Goal: Transaction & Acquisition: Download file/media

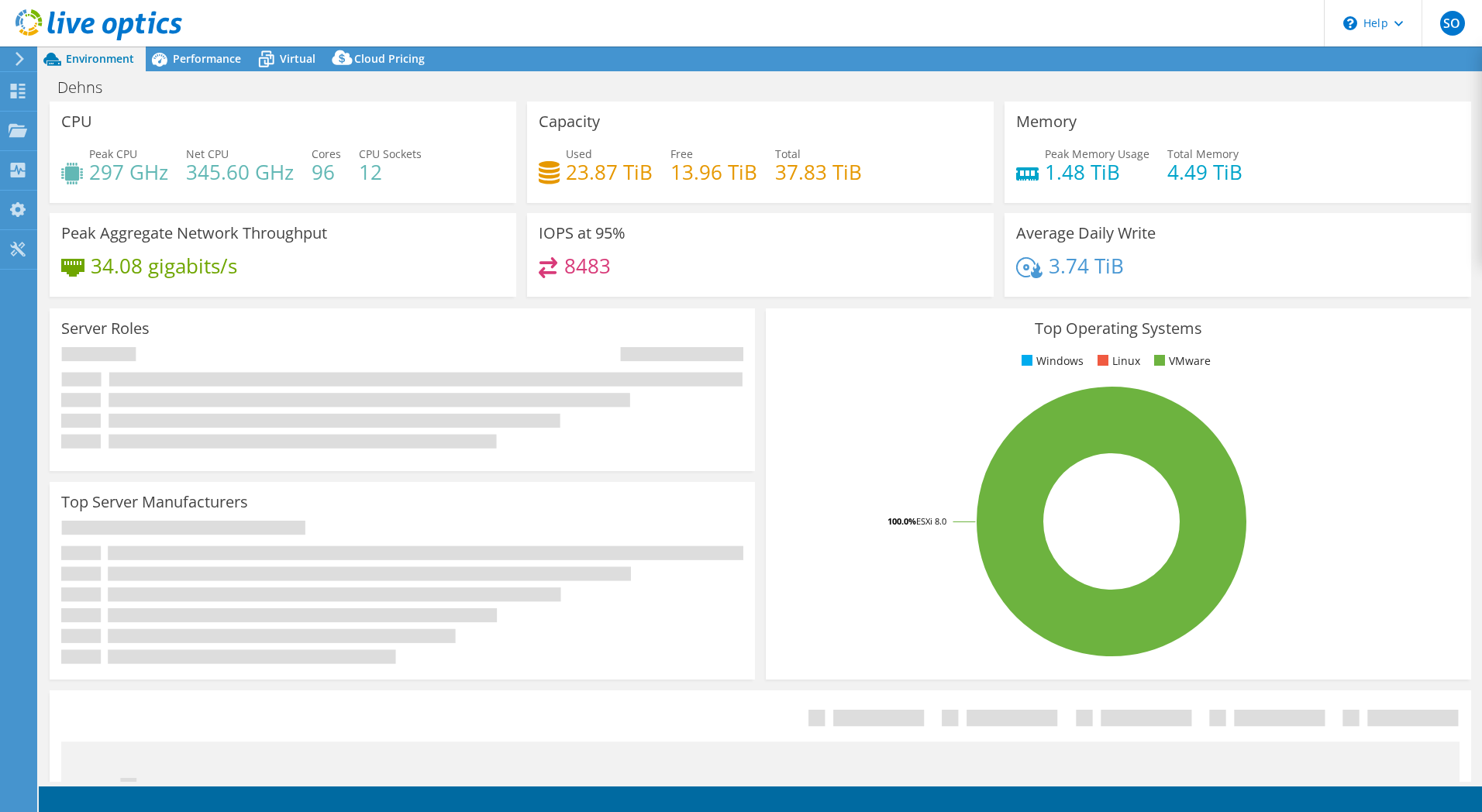
select select "EULondon"
select select "USD"
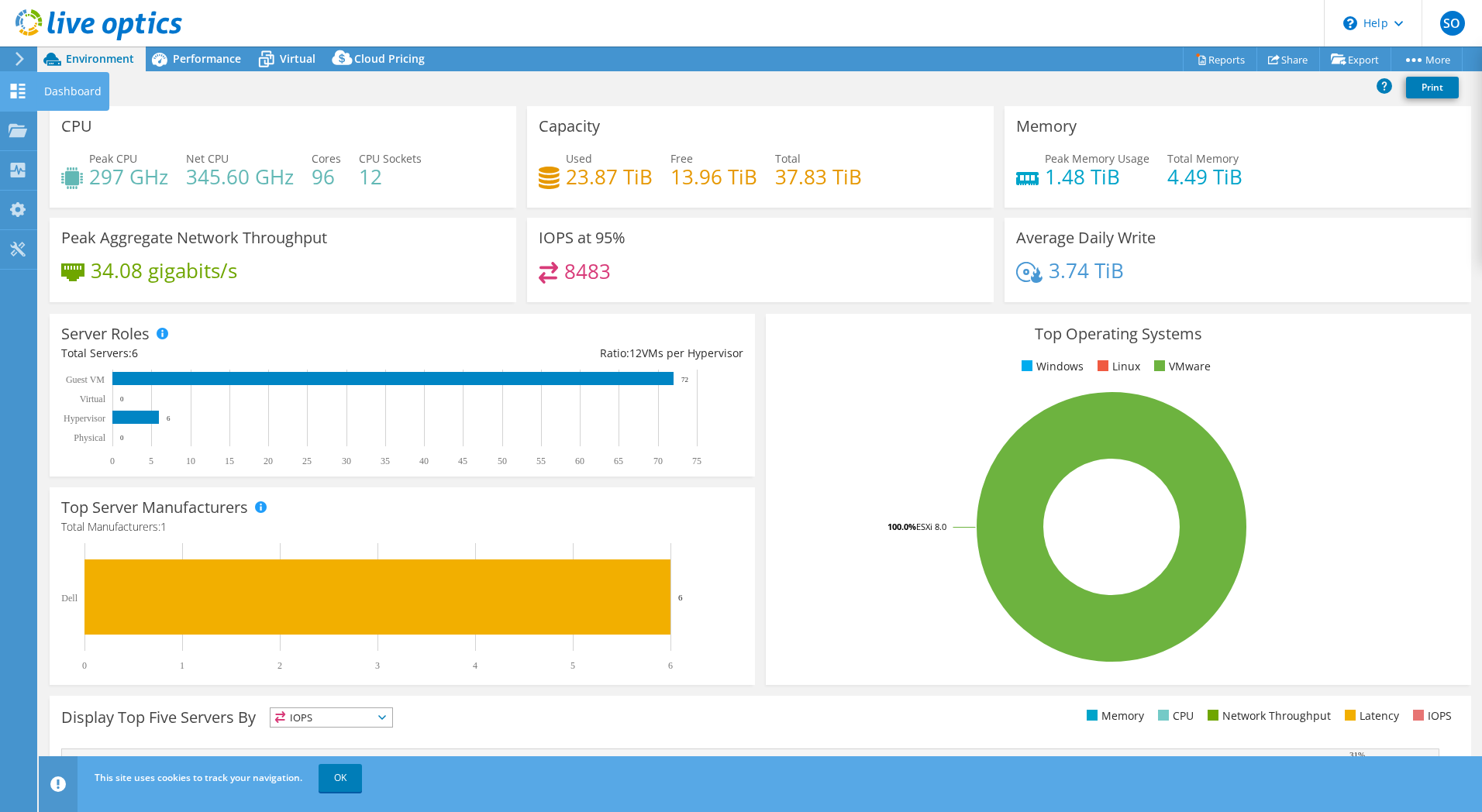
click at [18, 91] on icon at bounding box center [18, 91] width 18 height 15
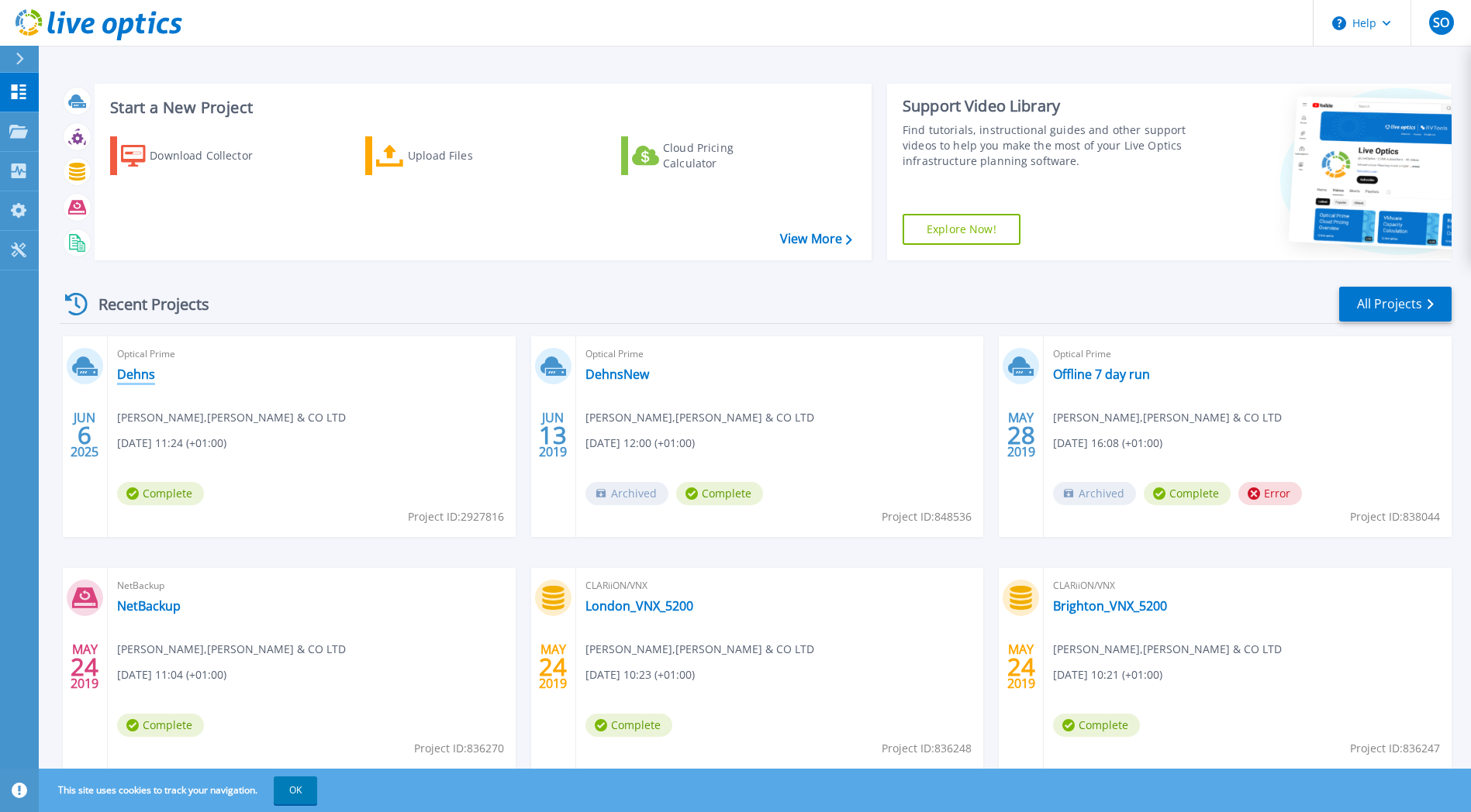
click at [129, 370] on link "Dehns" at bounding box center [136, 374] width 38 height 15
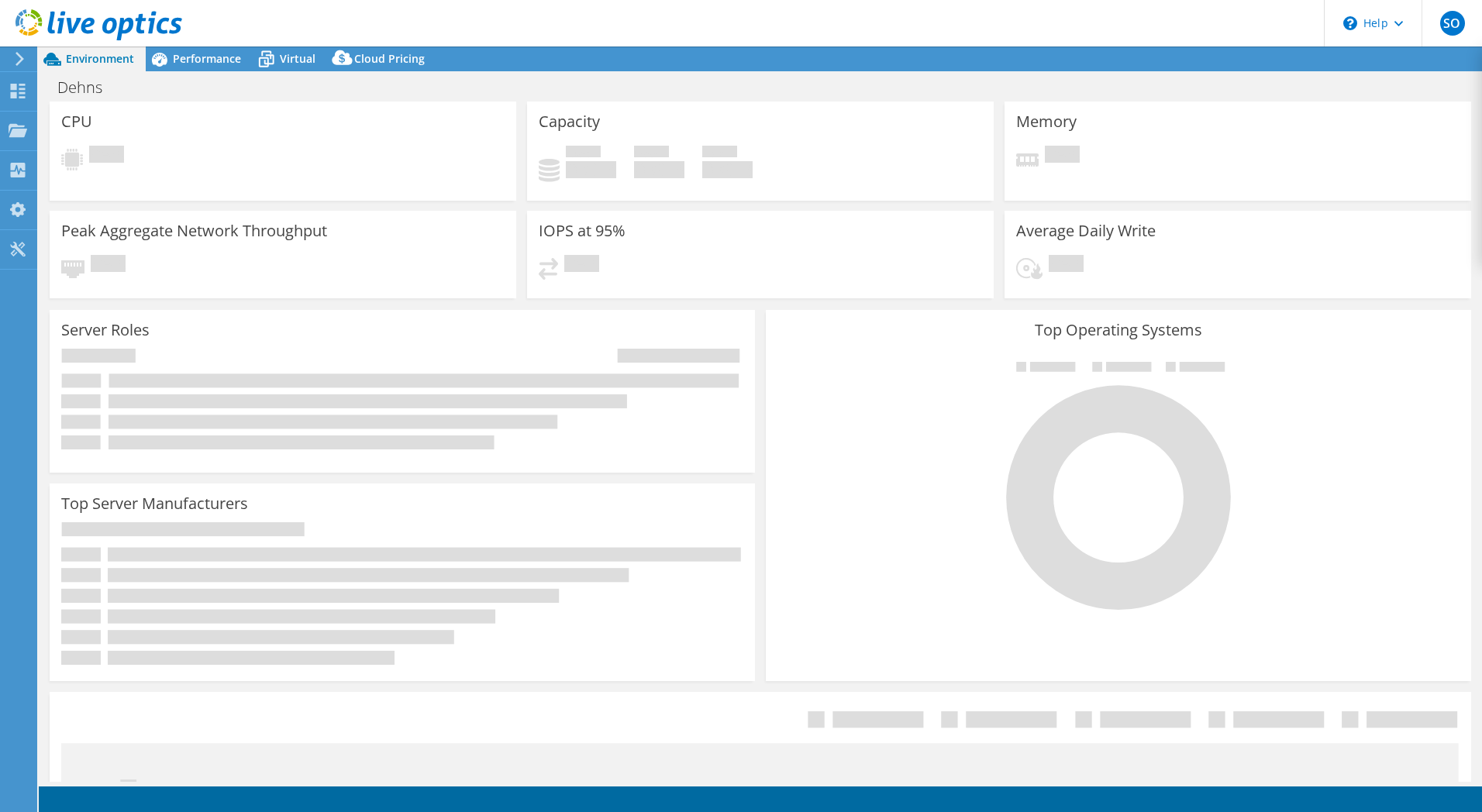
select select "EULondon"
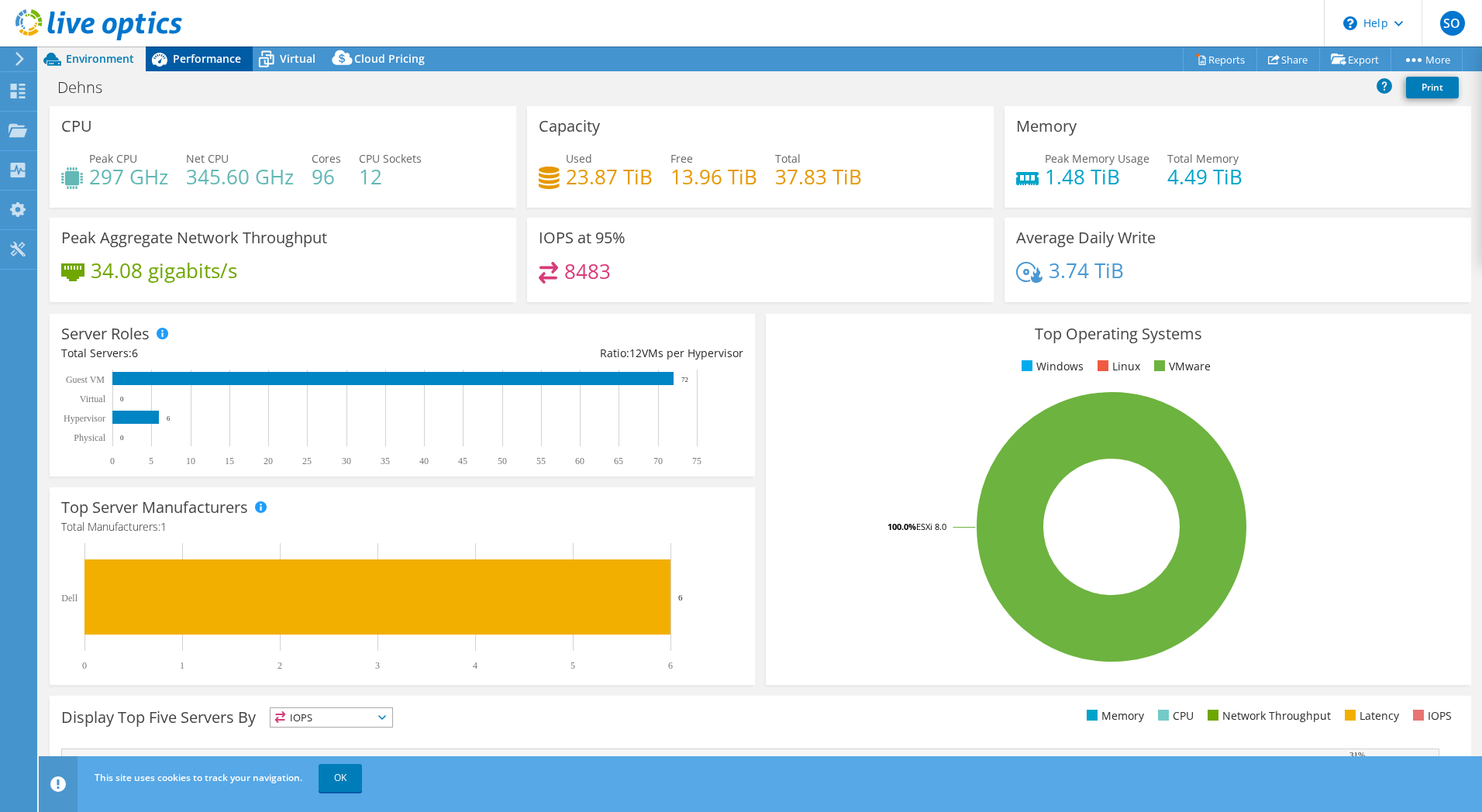
click at [215, 65] on span "Performance" at bounding box center [206, 59] width 68 height 15
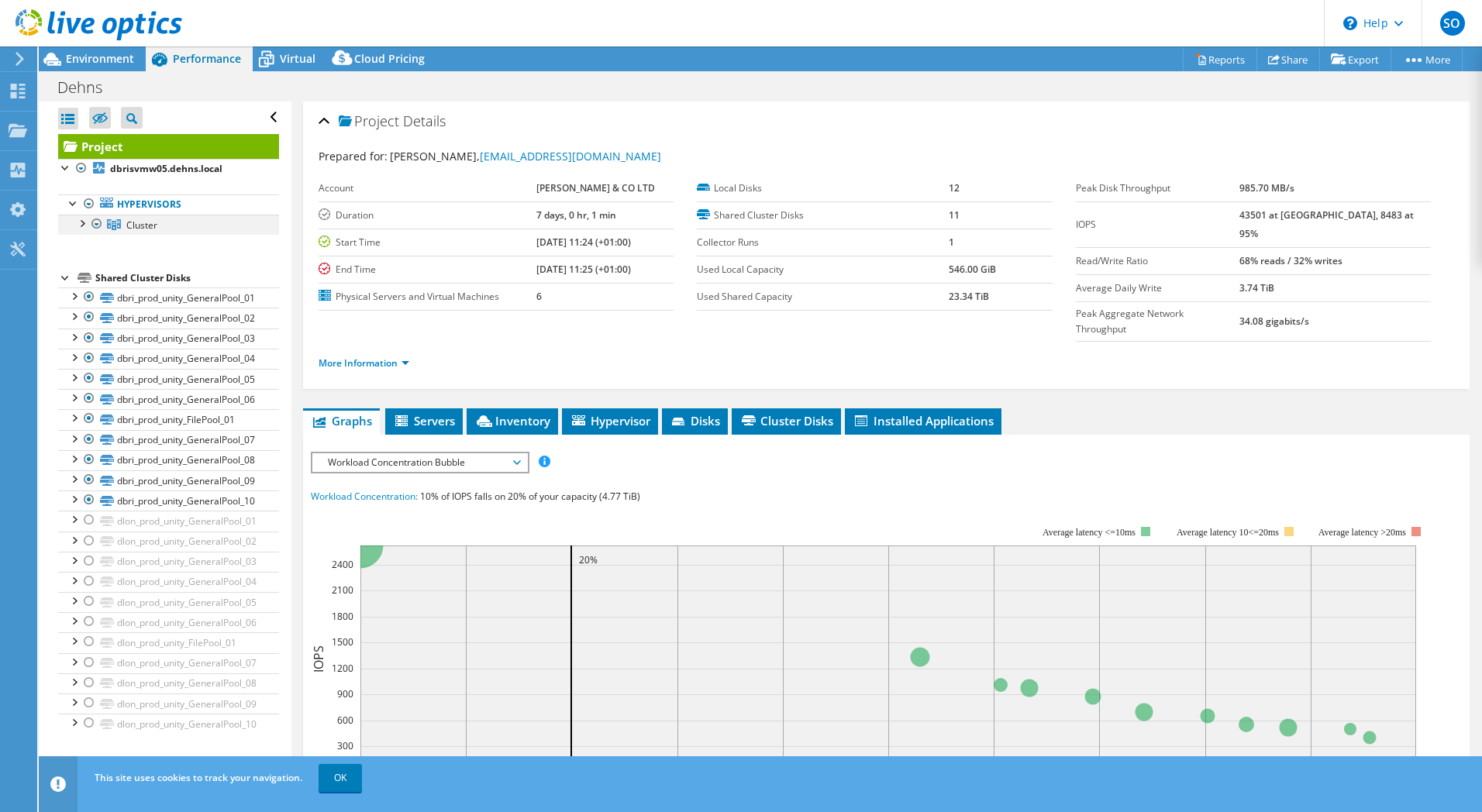
click at [81, 222] on div at bounding box center [81, 222] width 15 height 15
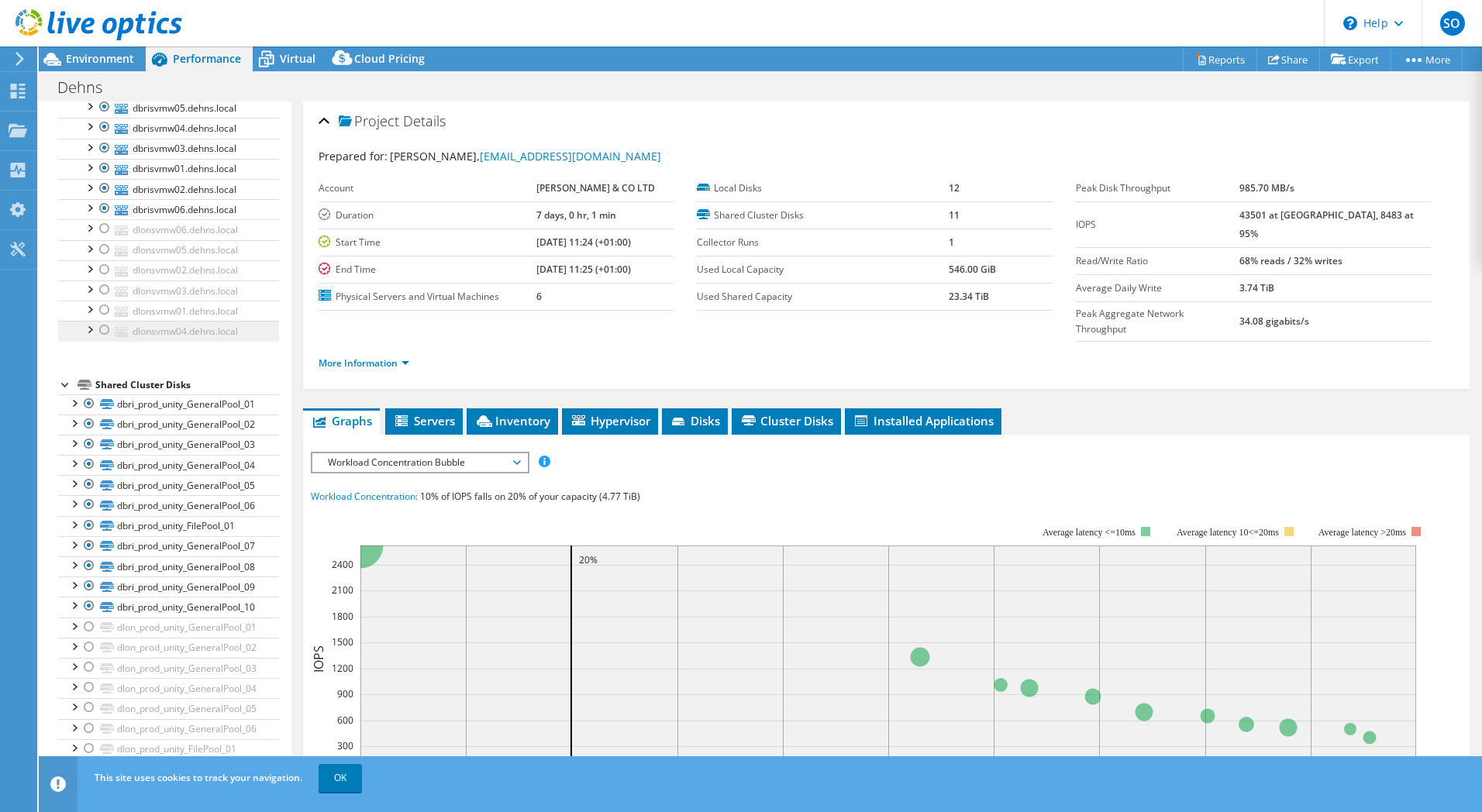
scroll to position [59, 0]
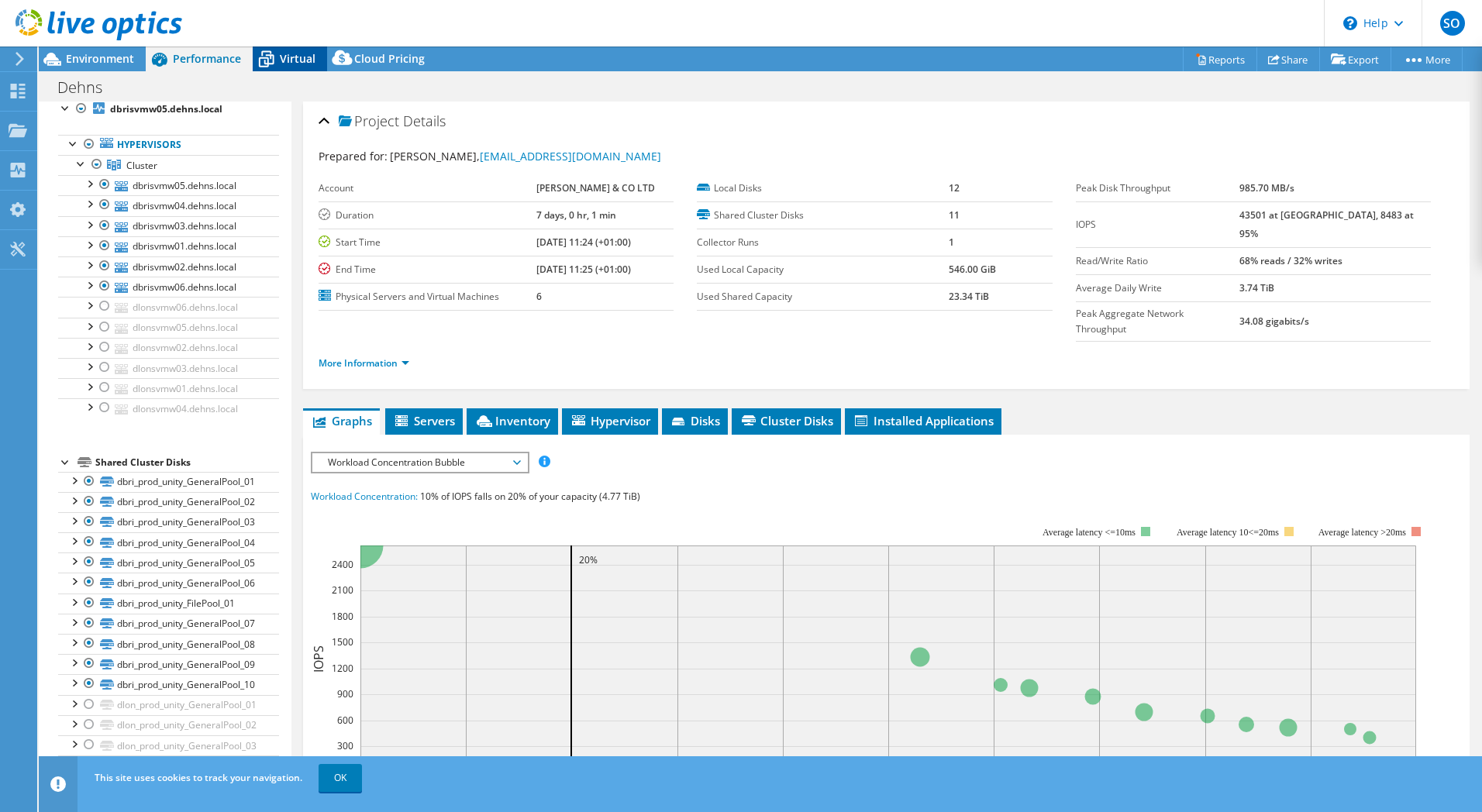
click at [293, 65] on span "Virtual" at bounding box center [298, 59] width 36 height 15
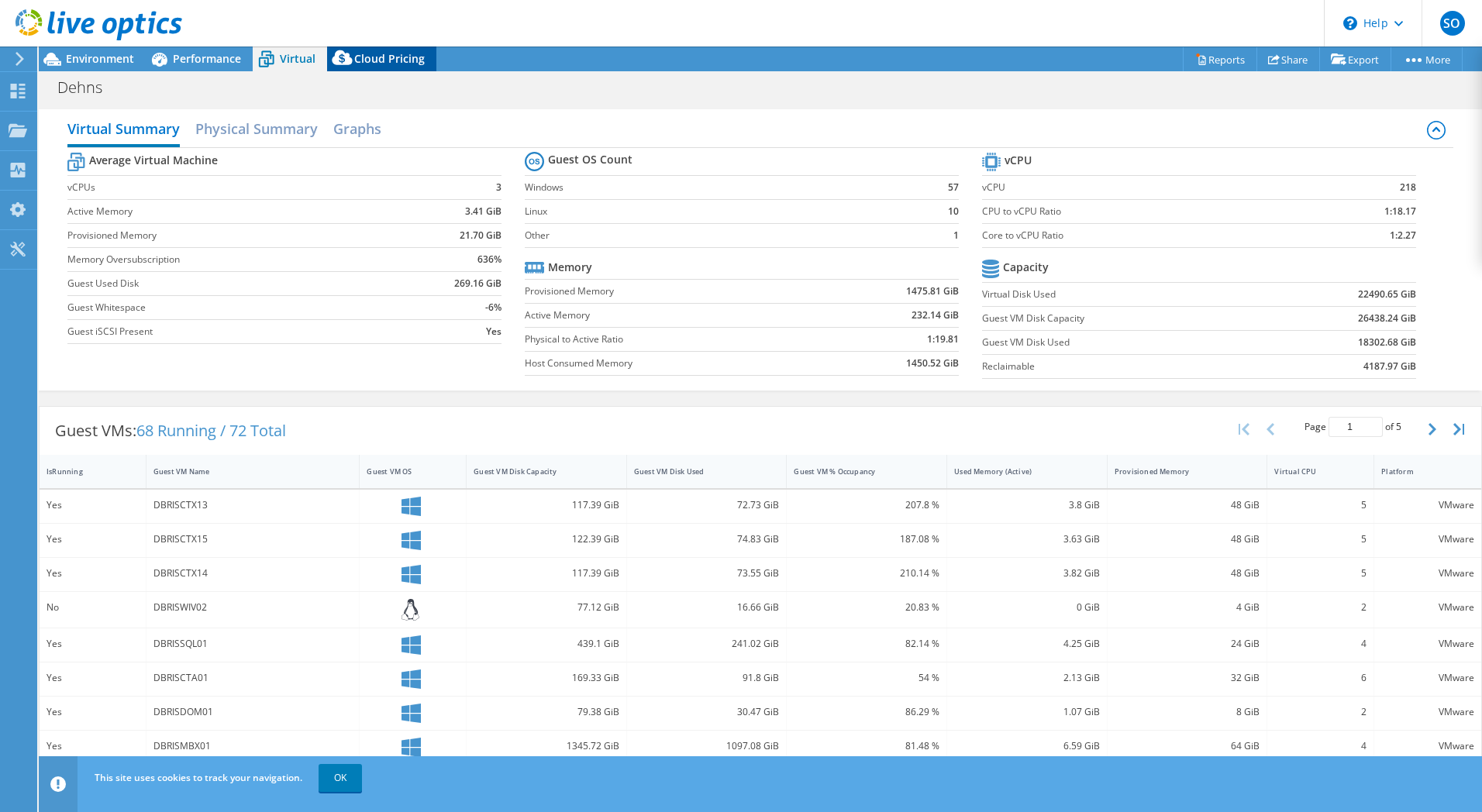
click at [376, 64] on span "Cloud Pricing" at bounding box center [390, 59] width 70 height 15
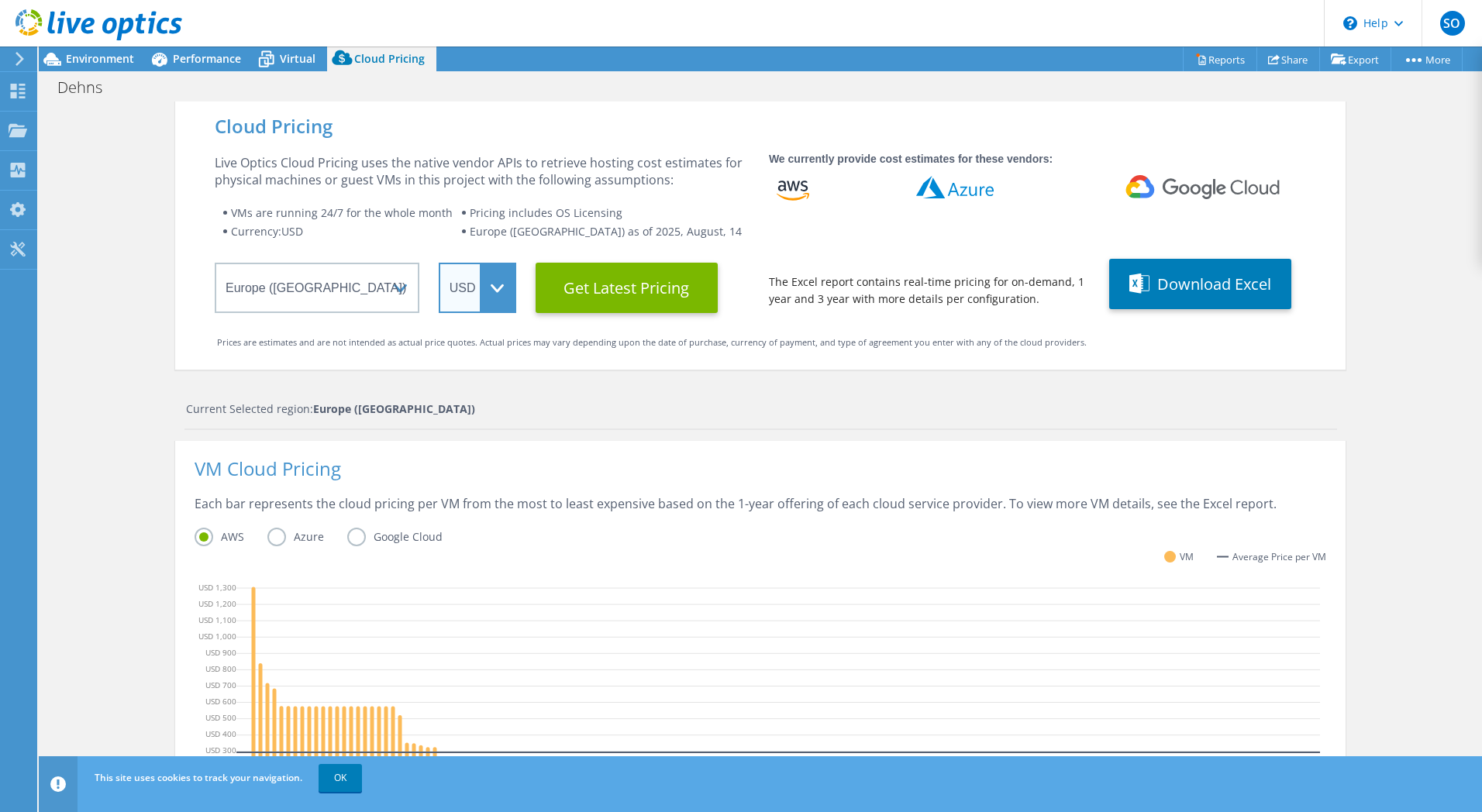
click at [490, 289] on select "ARS AUD BRL CAD CHF CLP CNY DKK EUR GBP HKD HUF INR JPY MXN MYR NOK NZD PEN SEK…" at bounding box center [477, 288] width 77 height 50
select select "GBP"
click at [438, 263] on select "ARS AUD BRL CAD CHF CLP CNY DKK EUR GBP HKD HUF INR JPY MXN MYR NOK NZD PEN SEK…" at bounding box center [477, 288] width 77 height 50
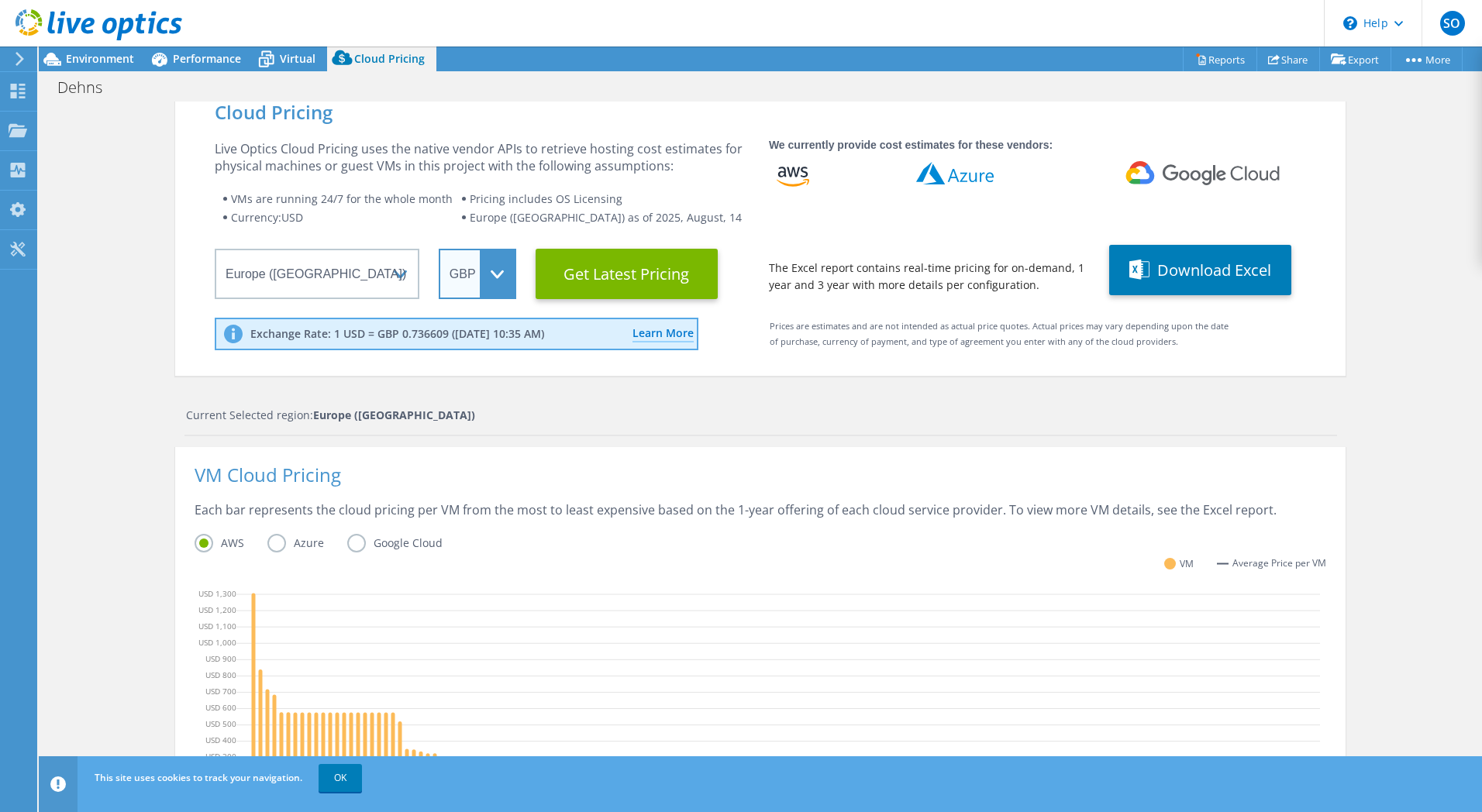
scroll to position [0, 0]
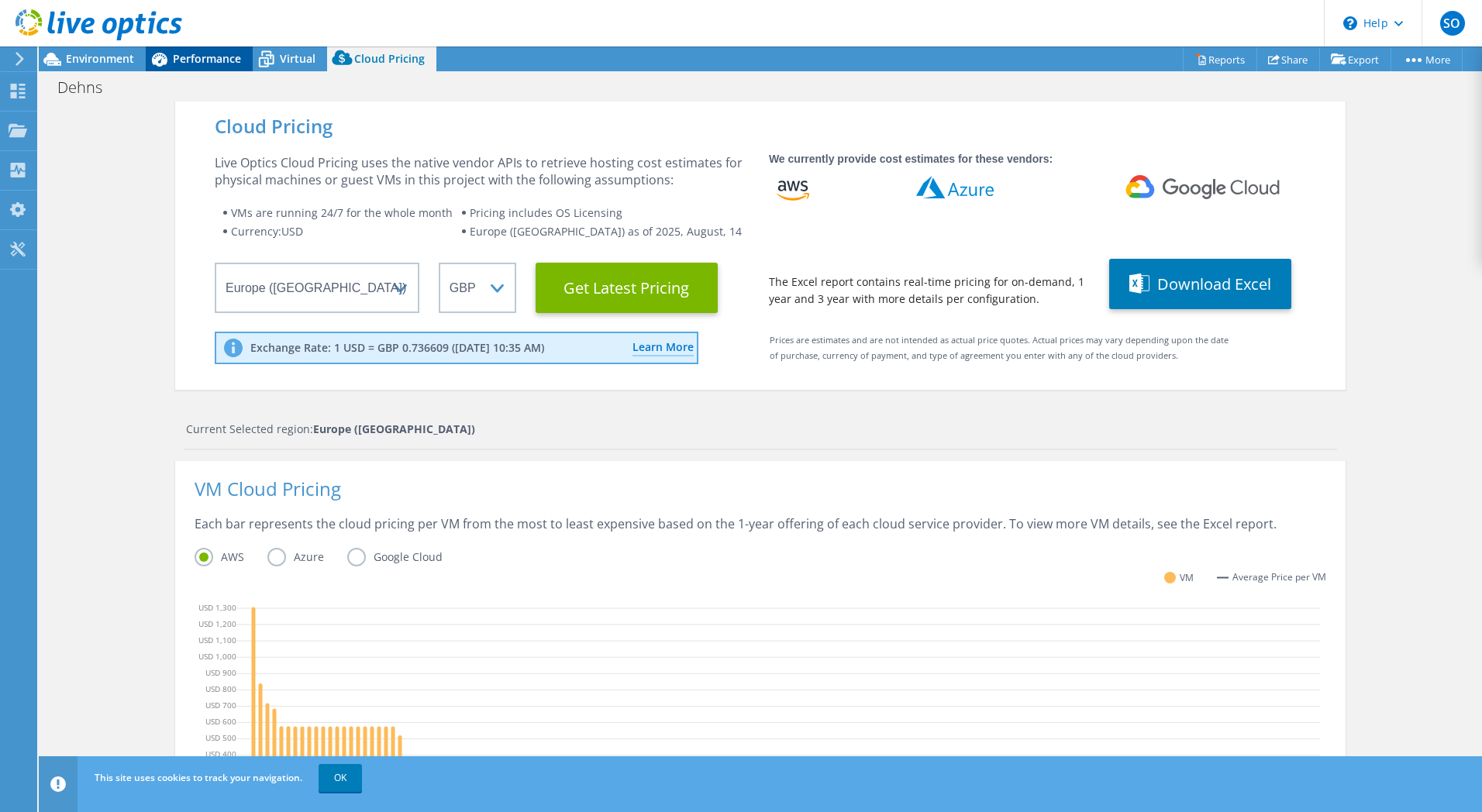
click at [222, 52] on span "Performance" at bounding box center [206, 59] width 68 height 15
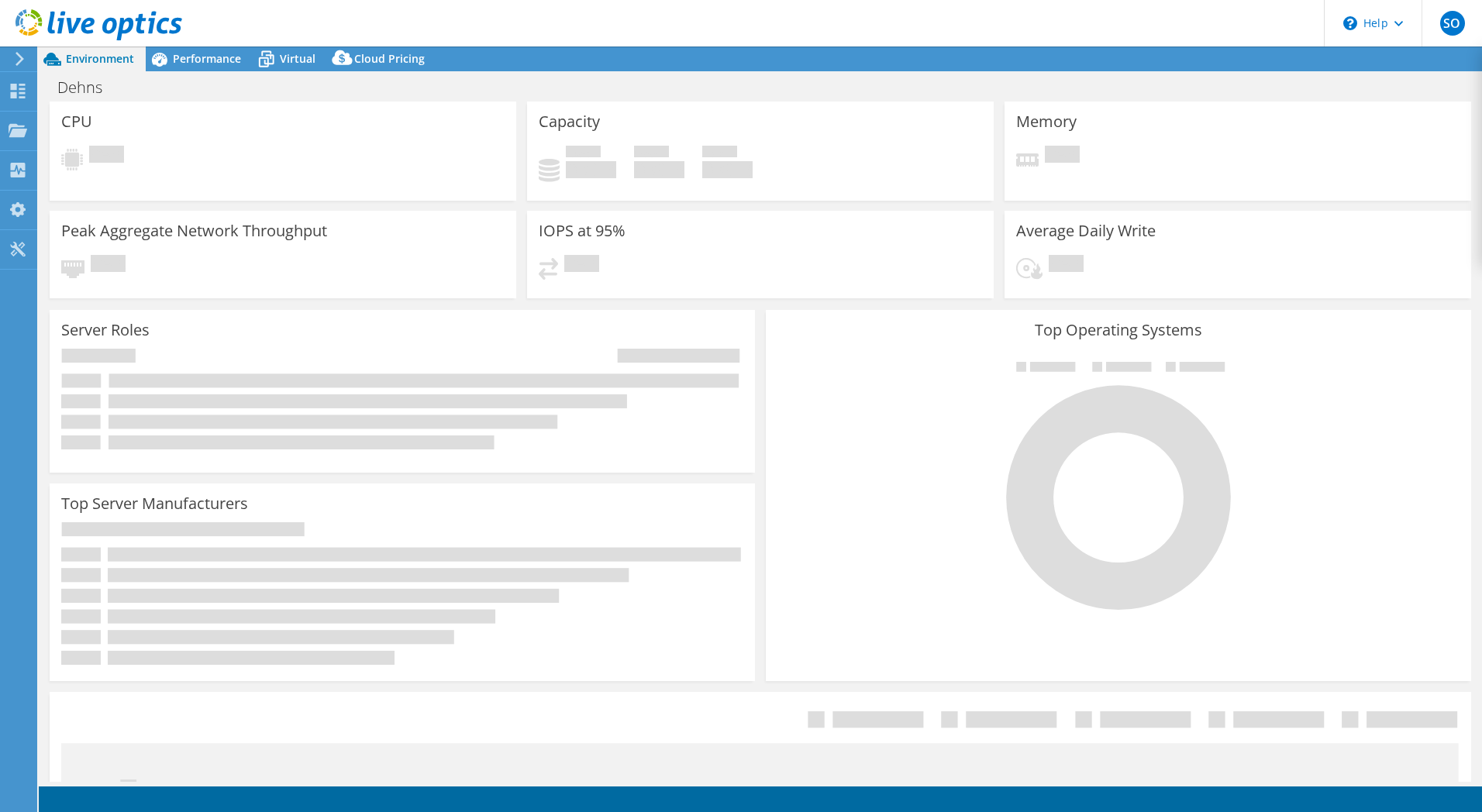
select select "EULondon"
select select "USD"
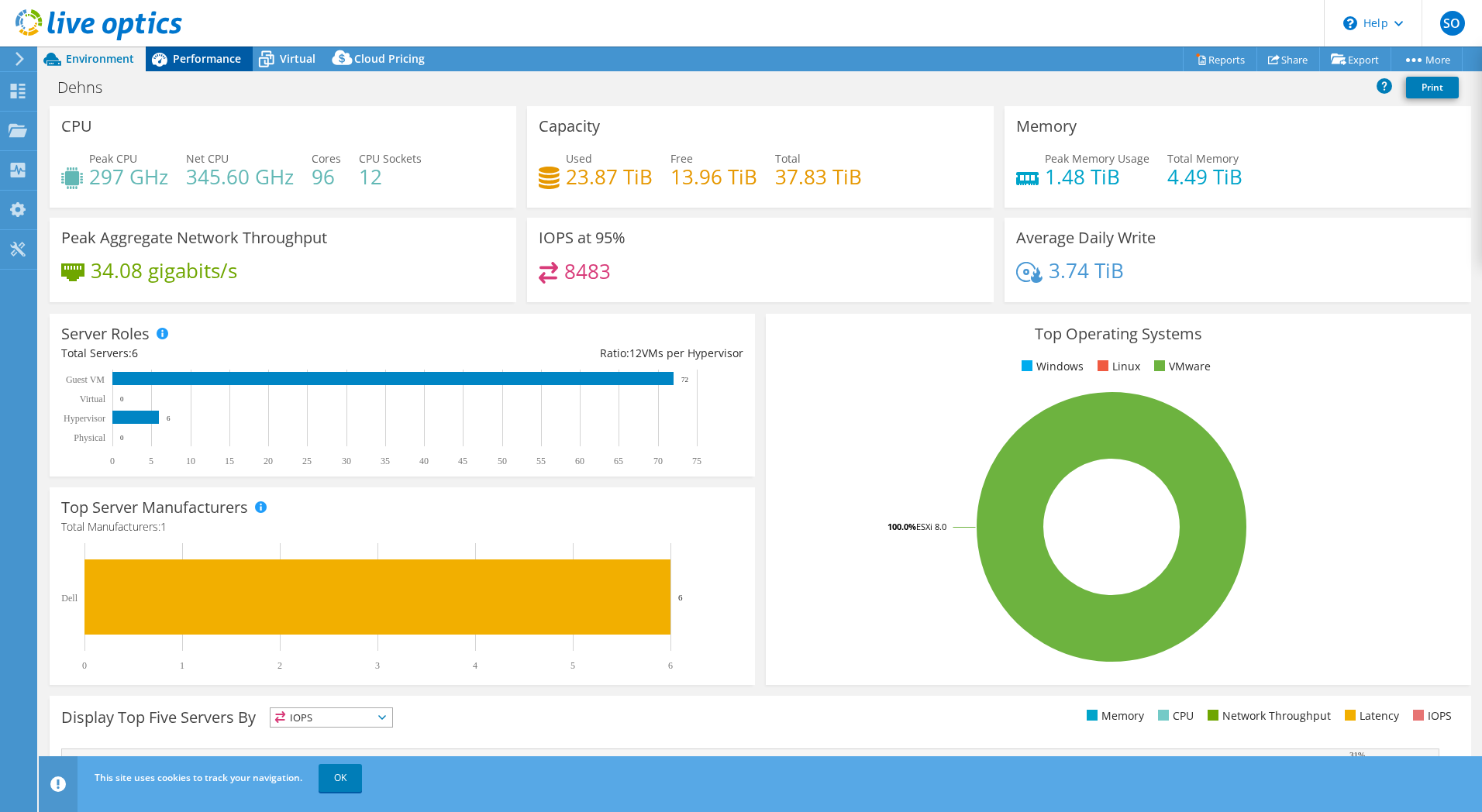
click at [209, 58] on span "Performance" at bounding box center [206, 59] width 68 height 15
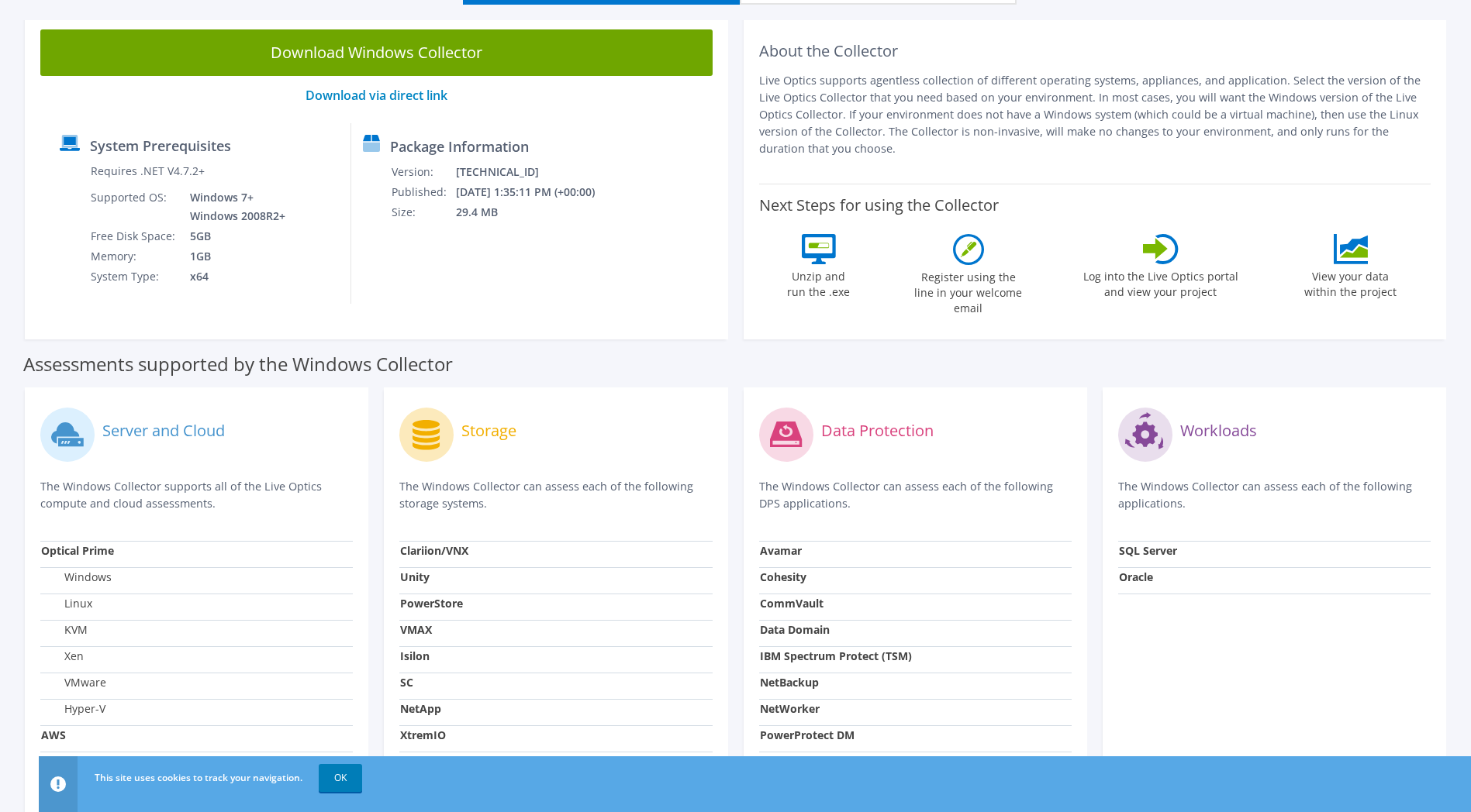
scroll to position [77, 0]
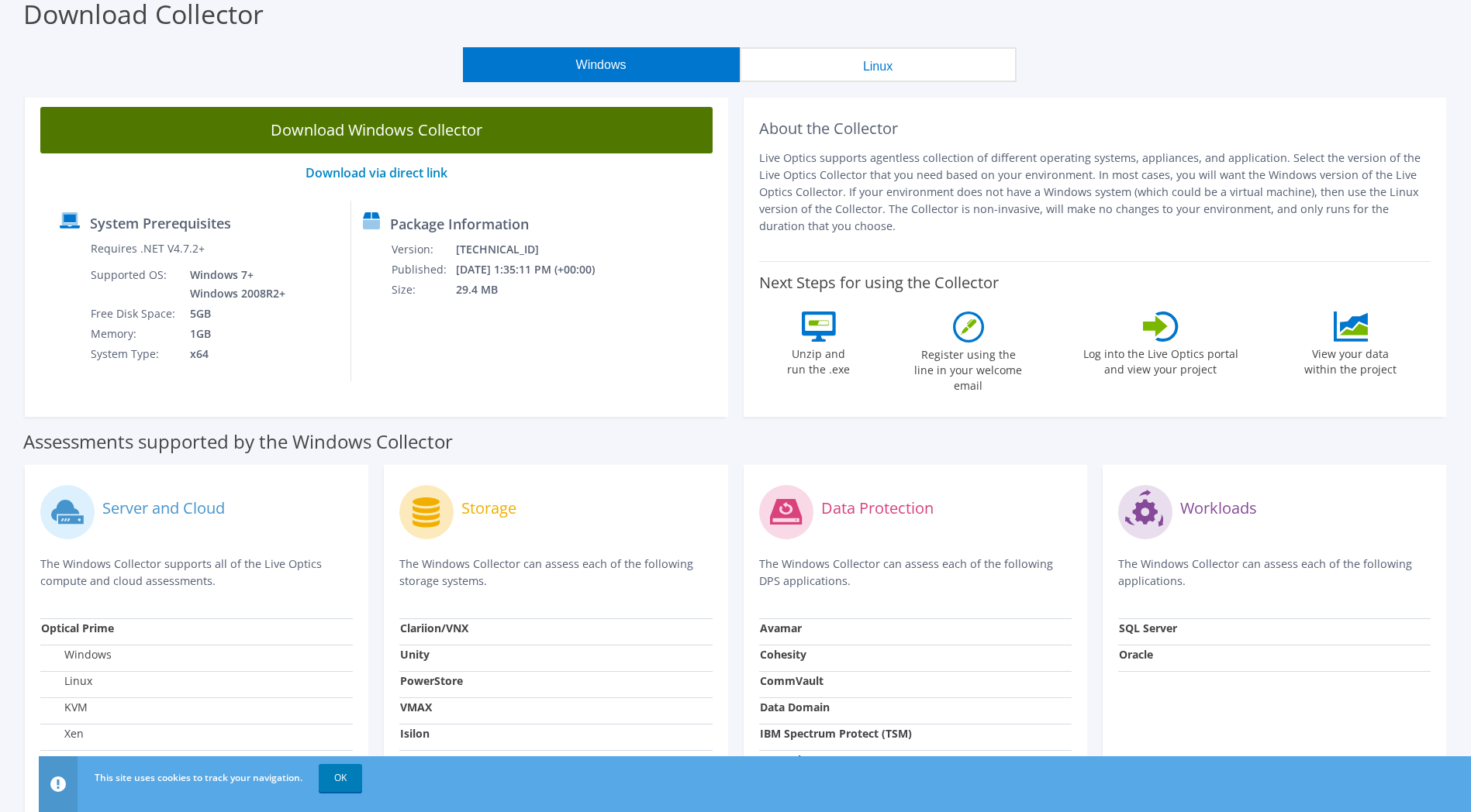
click at [510, 137] on link "Download Windows Collector" at bounding box center [376, 130] width 672 height 46
